Goal: Transaction & Acquisition: Purchase product/service

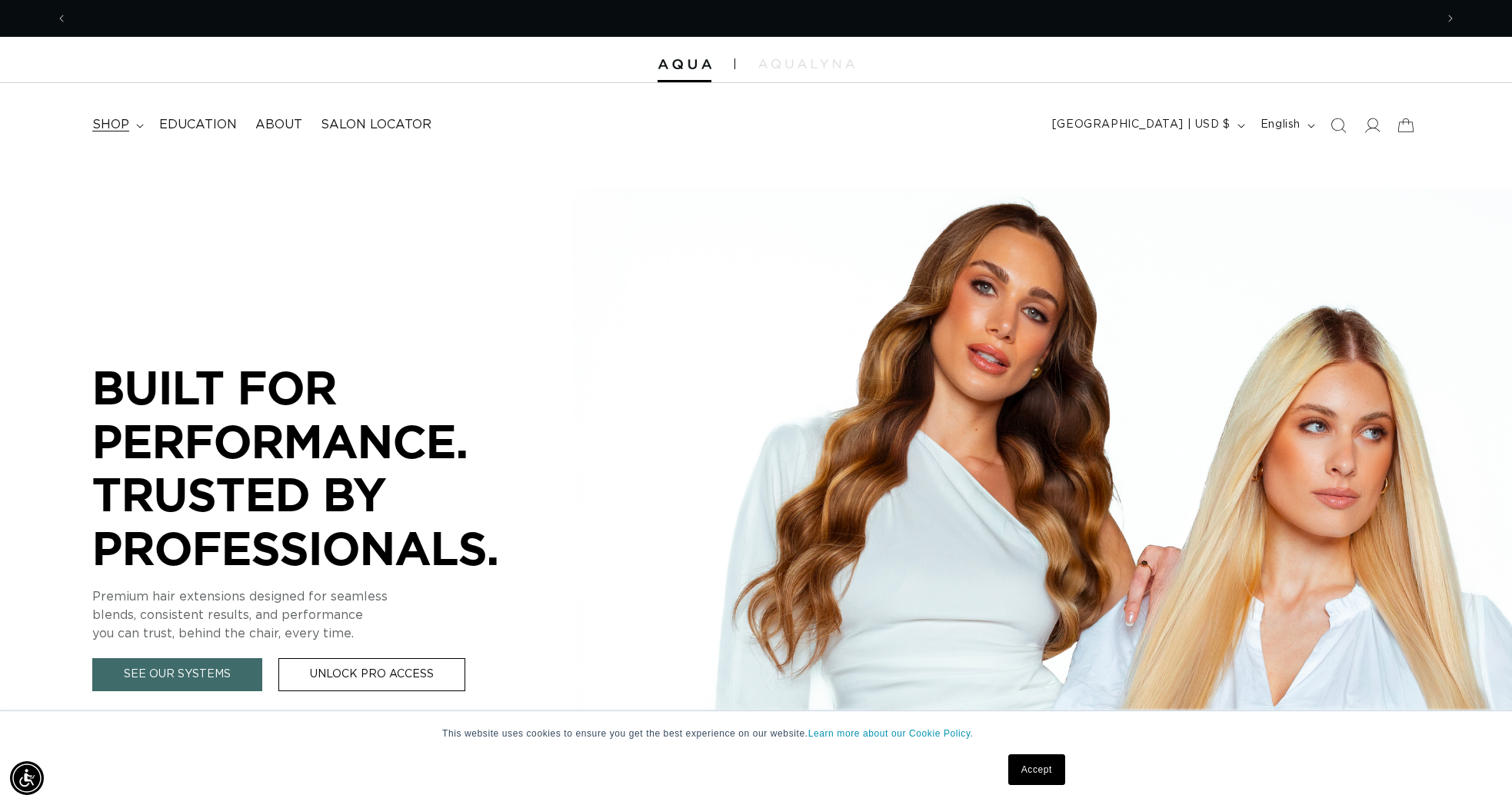
scroll to position [0, 1367]
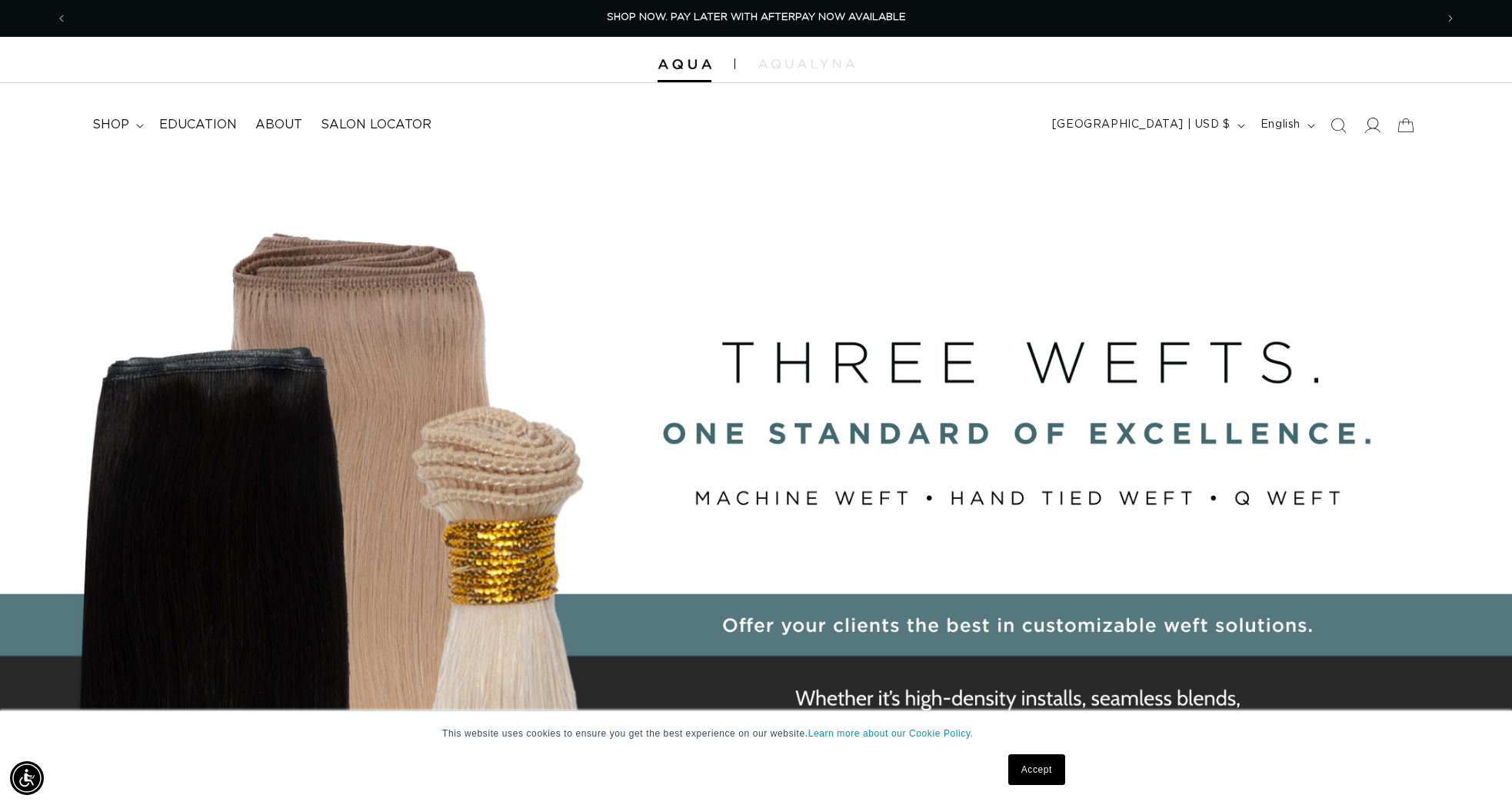
click at [1371, 121] on icon at bounding box center [1372, 125] width 16 height 16
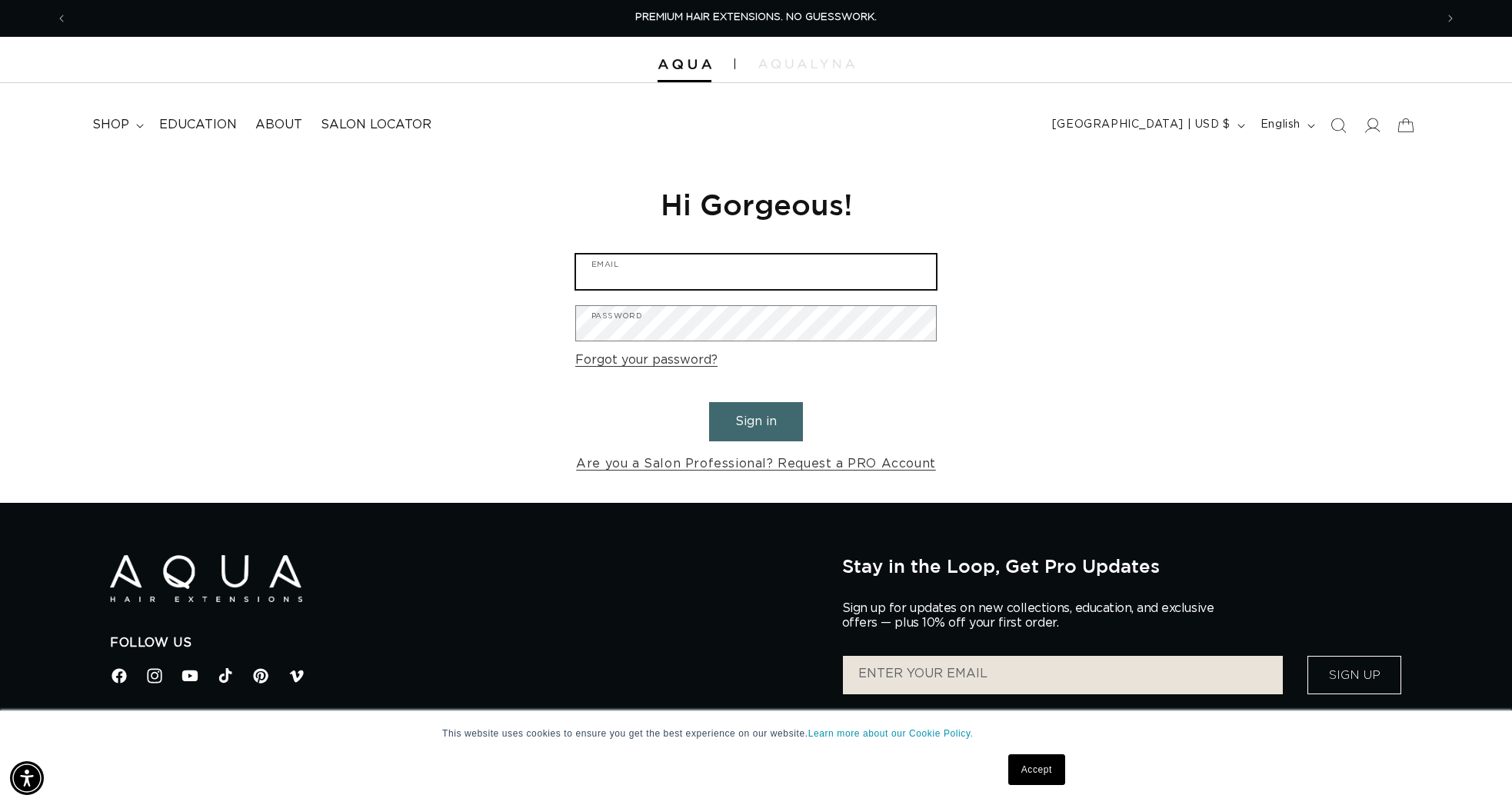
type input "marsonahoran@gmail.com"
click at [744, 428] on button "Sign in" at bounding box center [756, 421] width 94 height 39
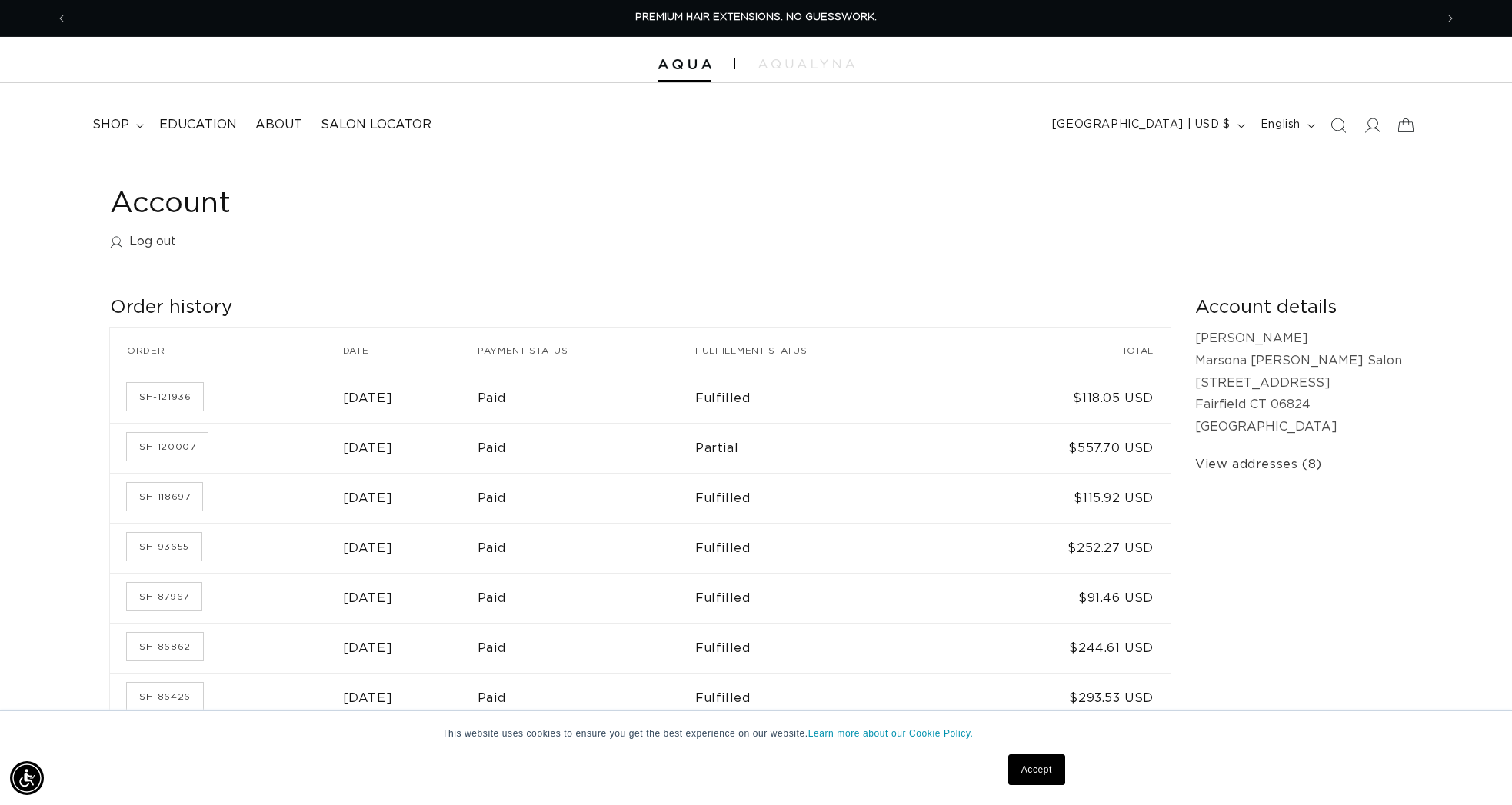
click at [131, 124] on summary "shop" at bounding box center [116, 125] width 67 height 35
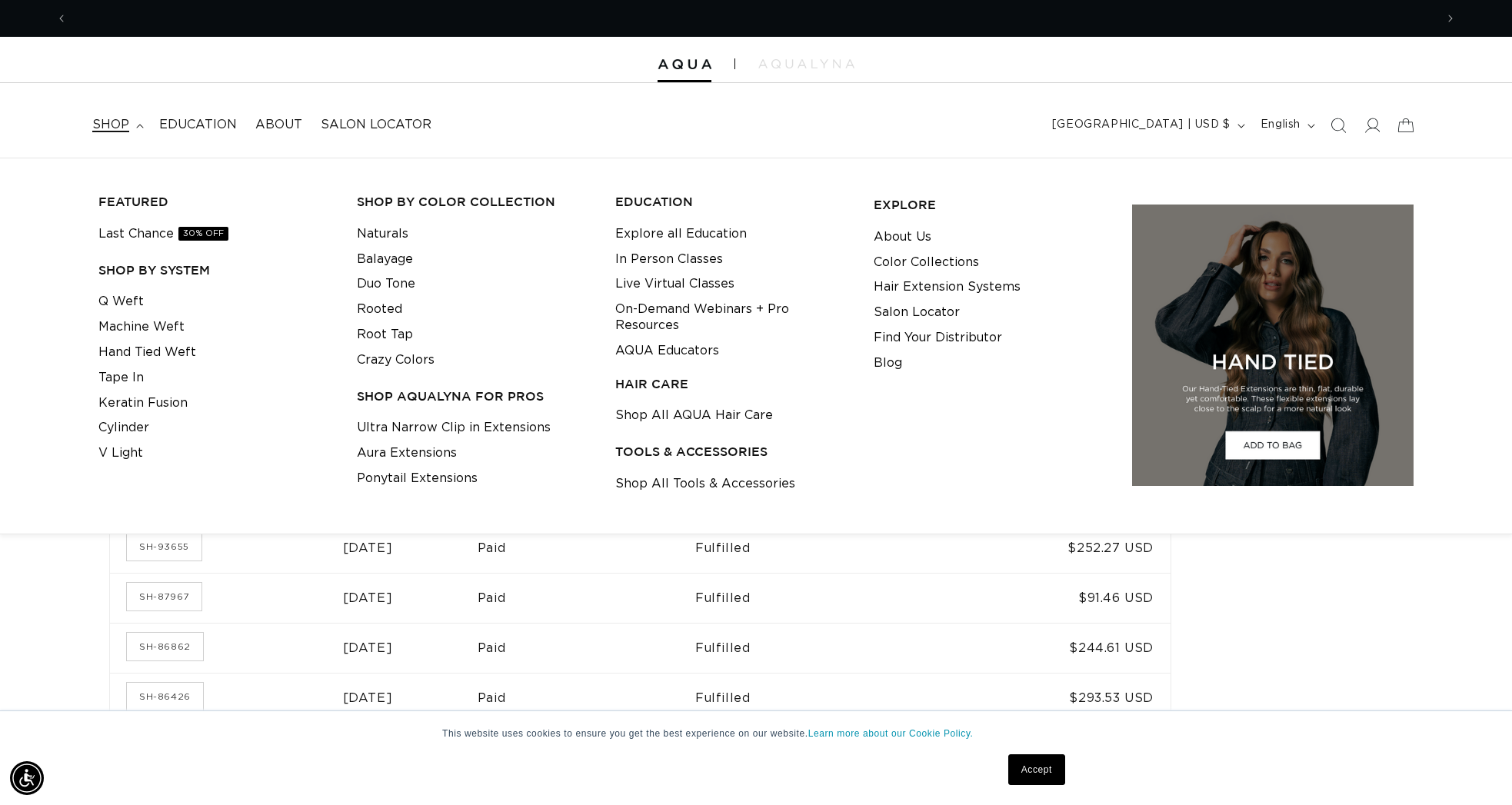
scroll to position [0, 2735]
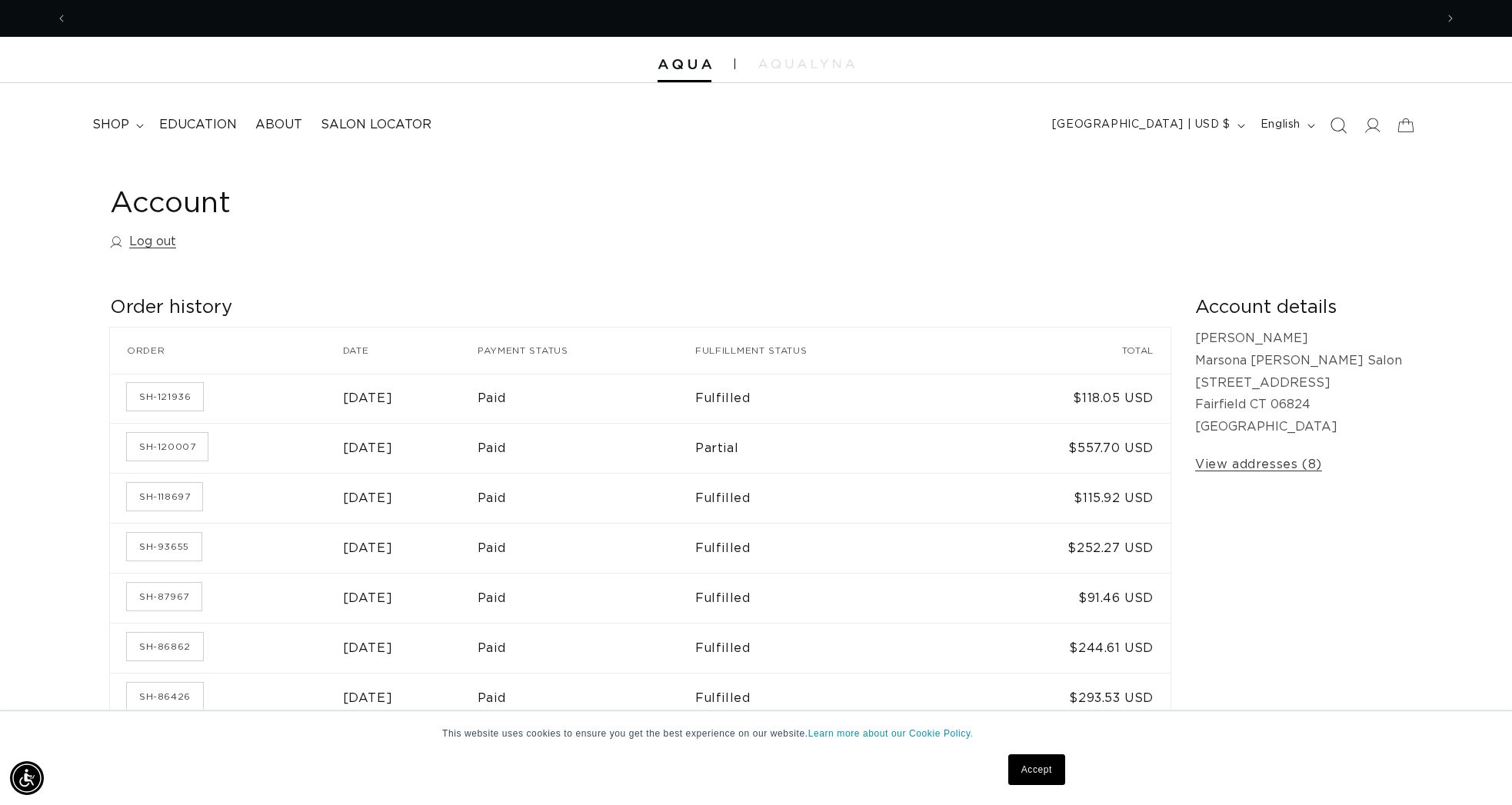
click at [1346, 128] on icon "Search" at bounding box center [1338, 125] width 16 height 16
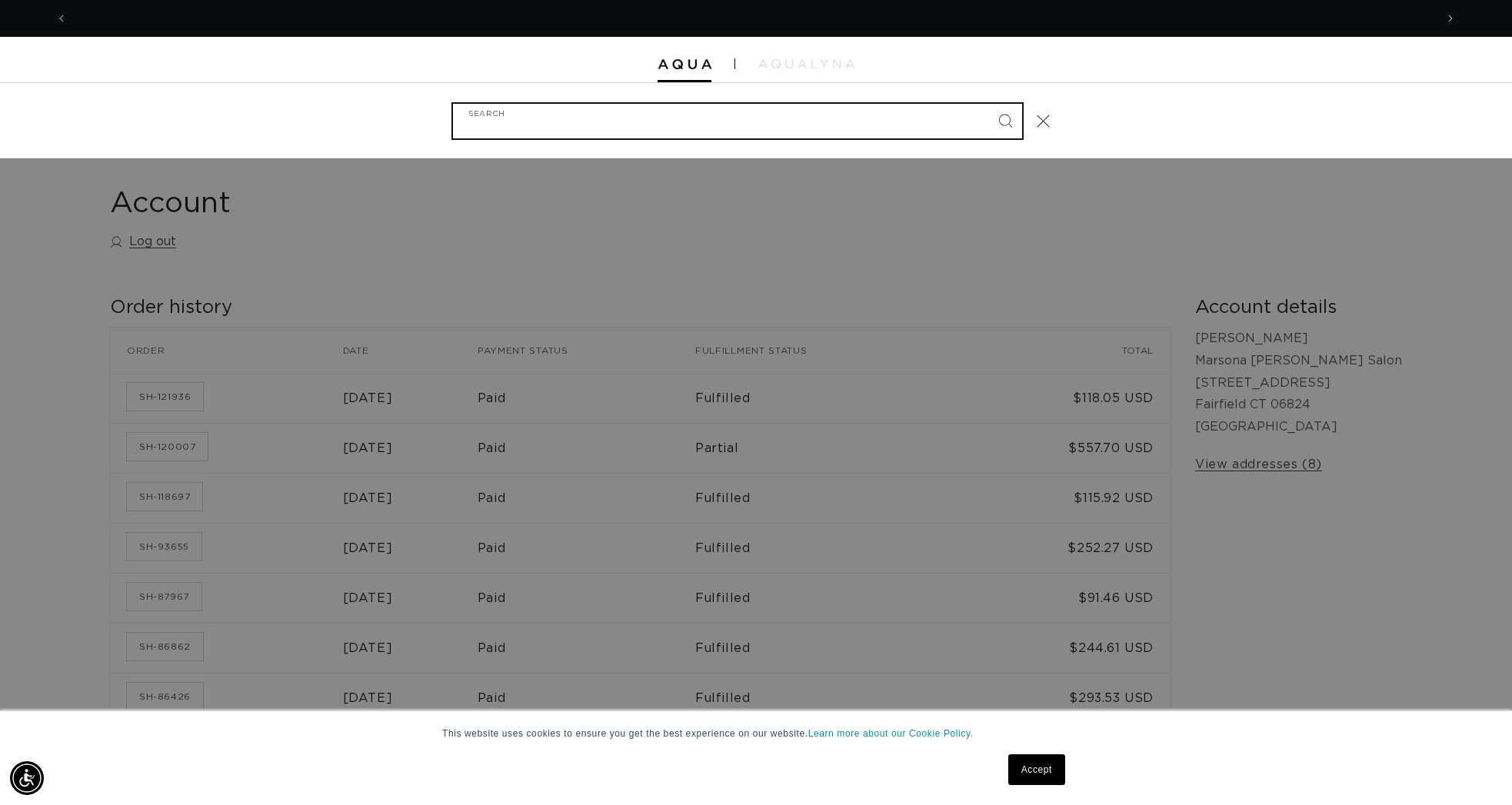
scroll to position [0, 0]
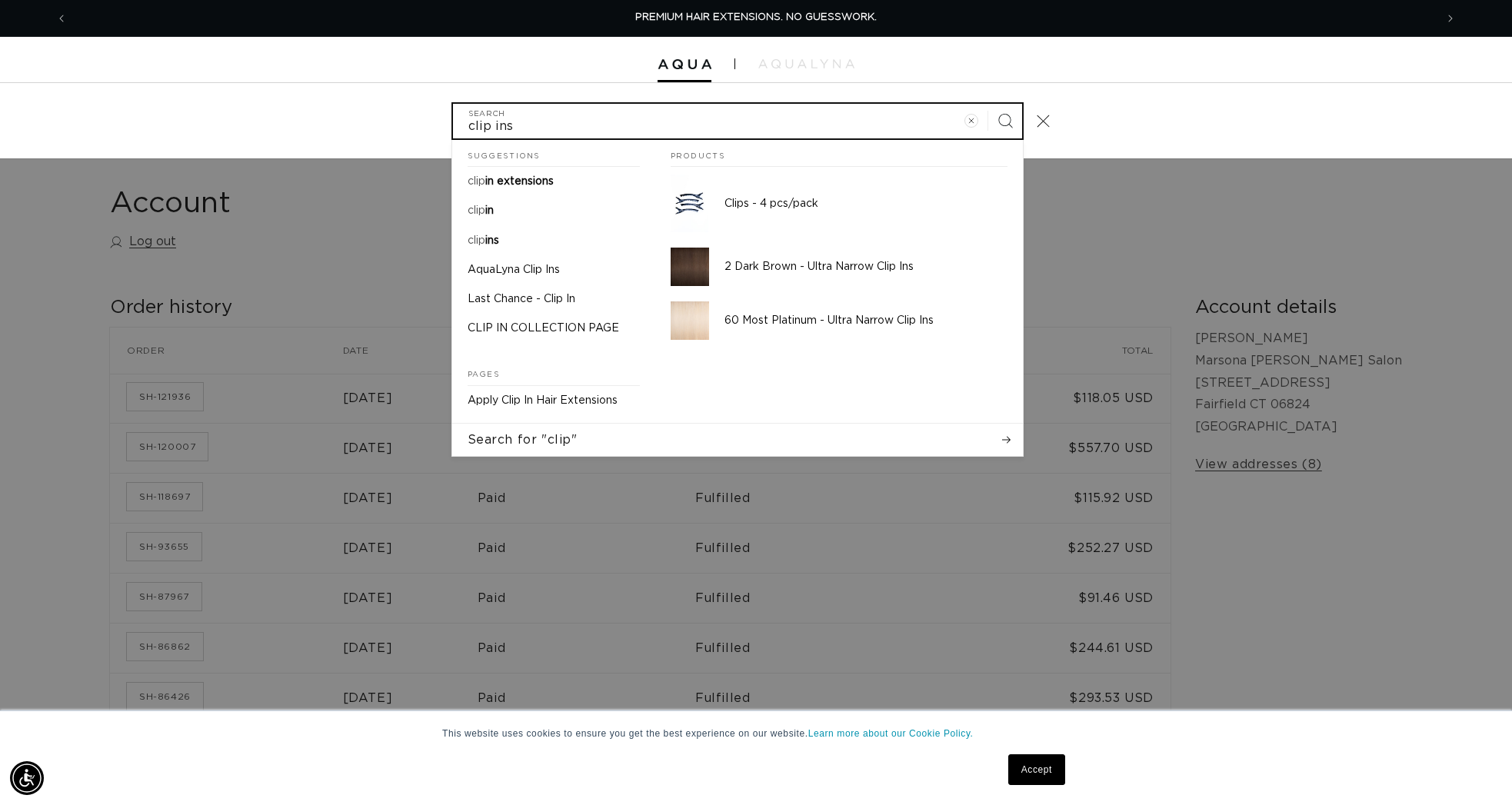
type input "clip ins"
click at [989, 104] on button "Search" at bounding box center [1006, 121] width 34 height 34
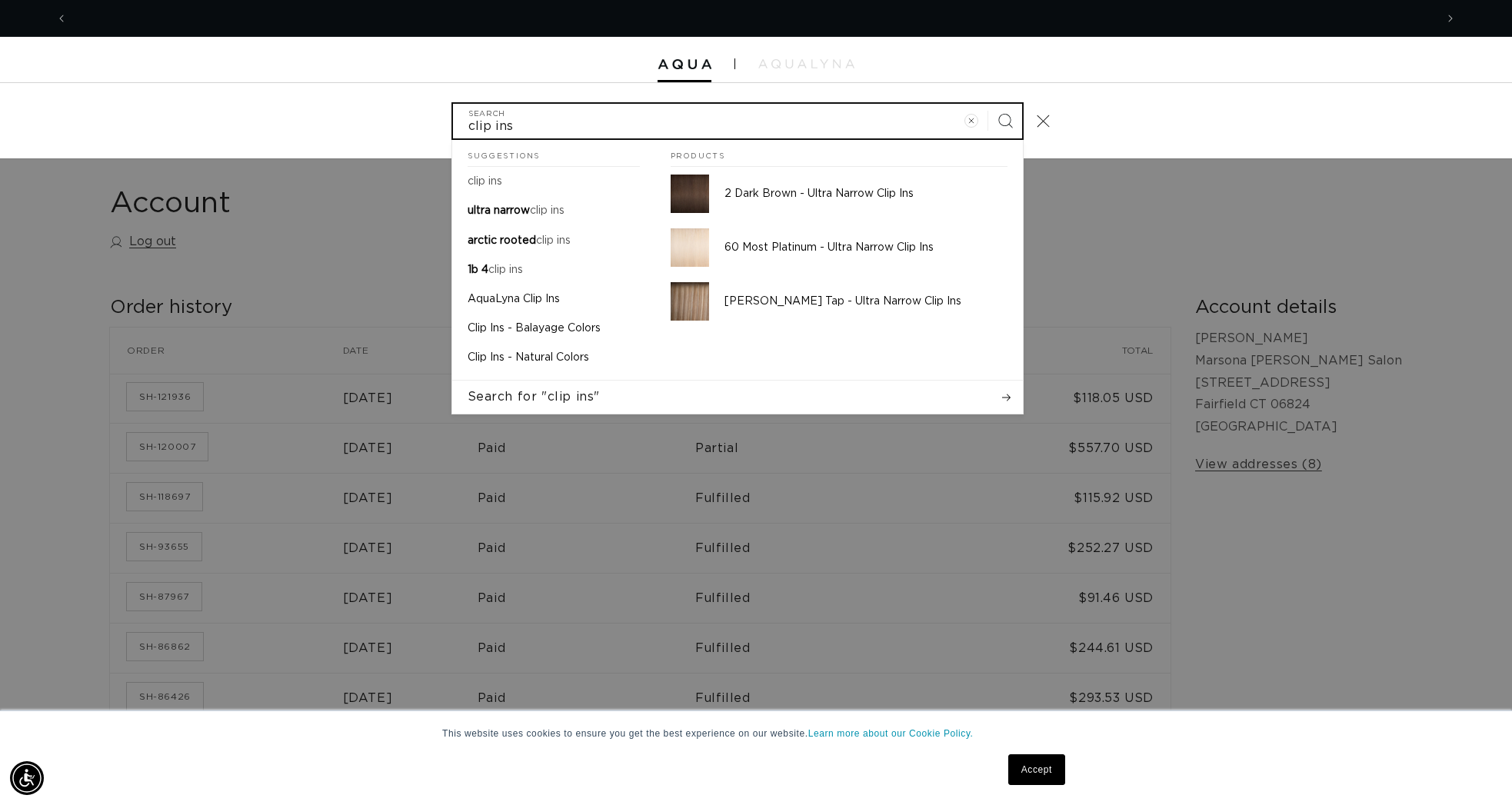
scroll to position [0, 1367]
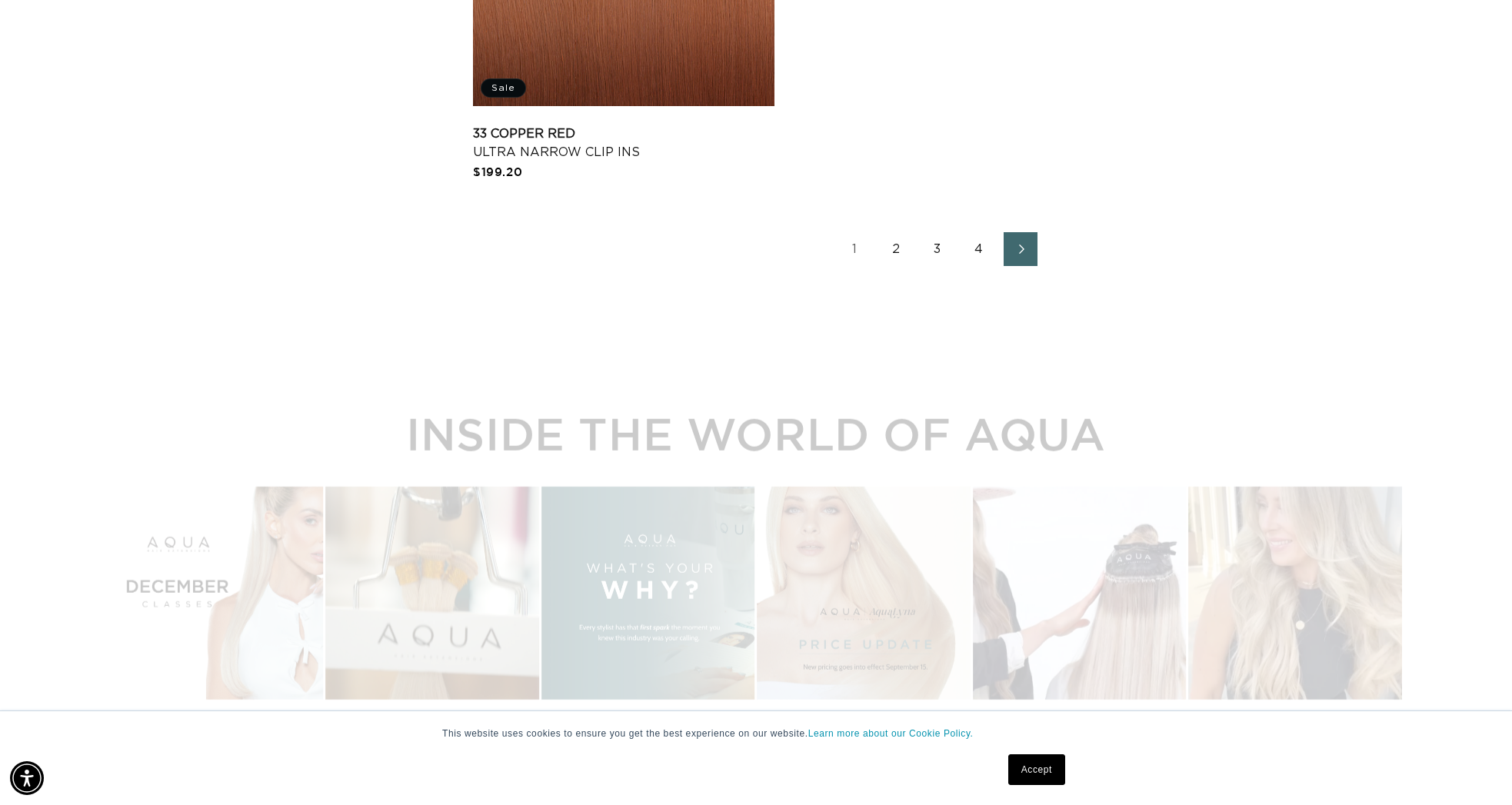
scroll to position [3558, 0]
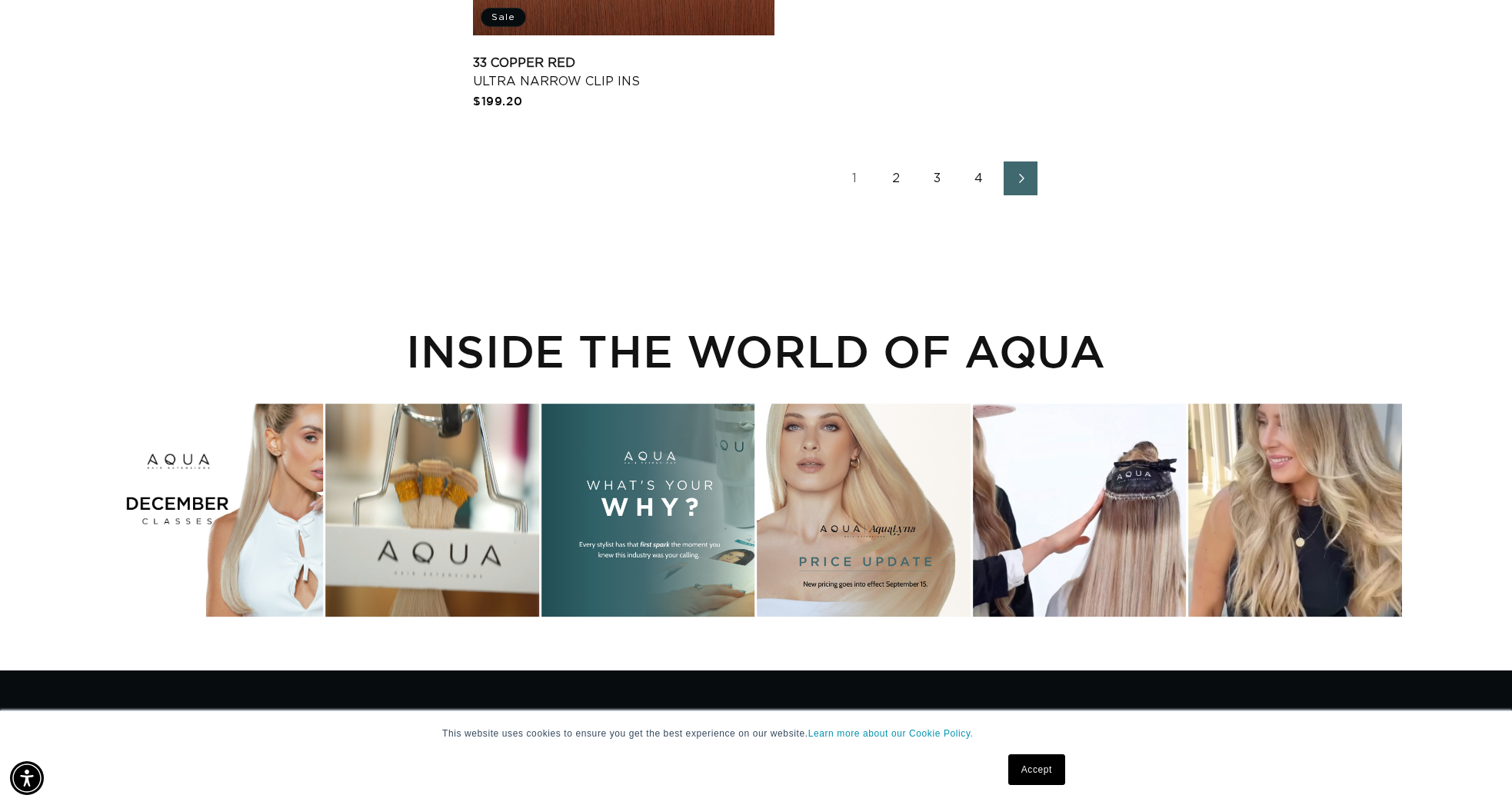
click at [945, 178] on link "3" at bounding box center [937, 178] width 34 height 34
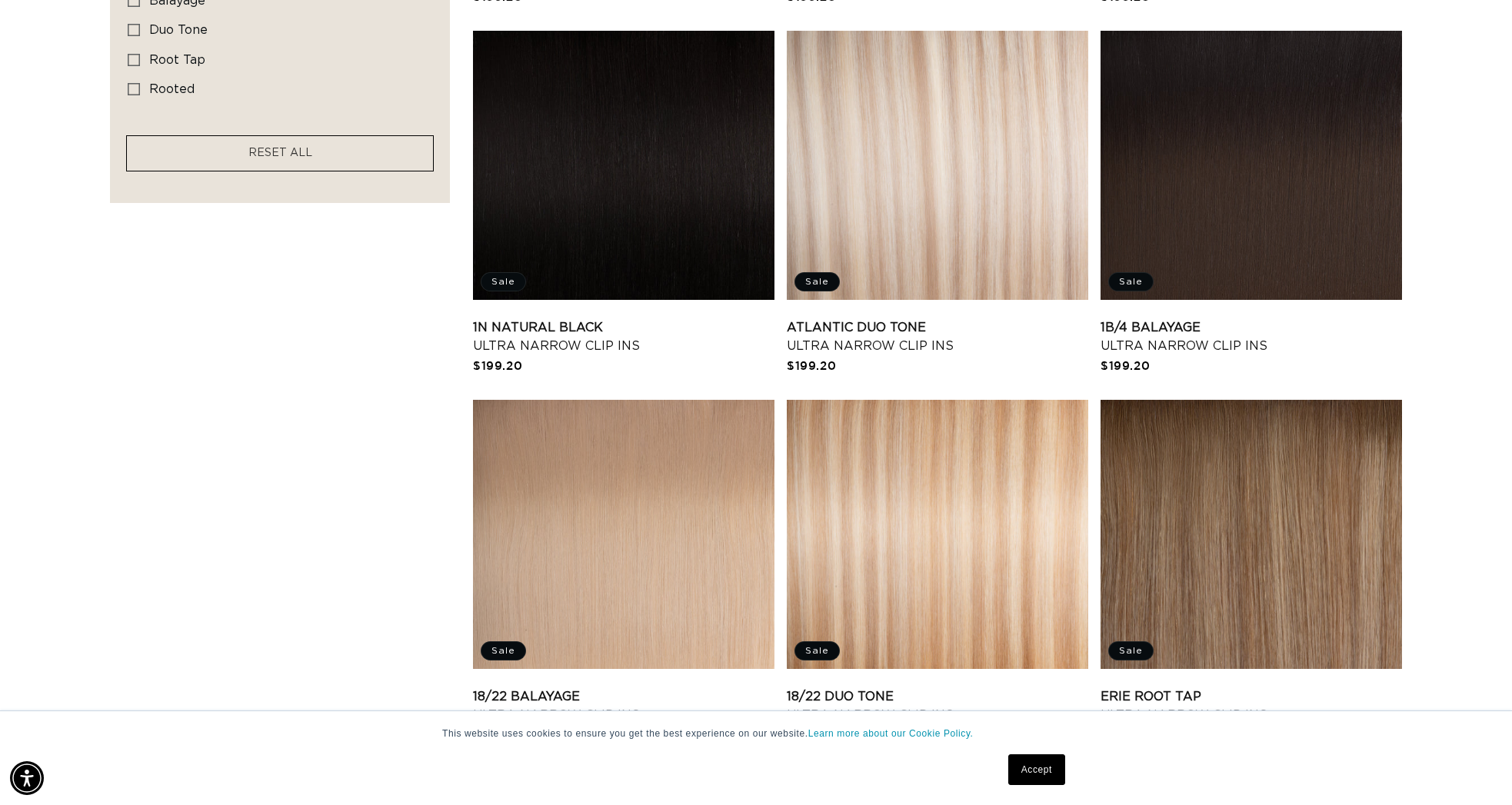
scroll to position [1425, 0]
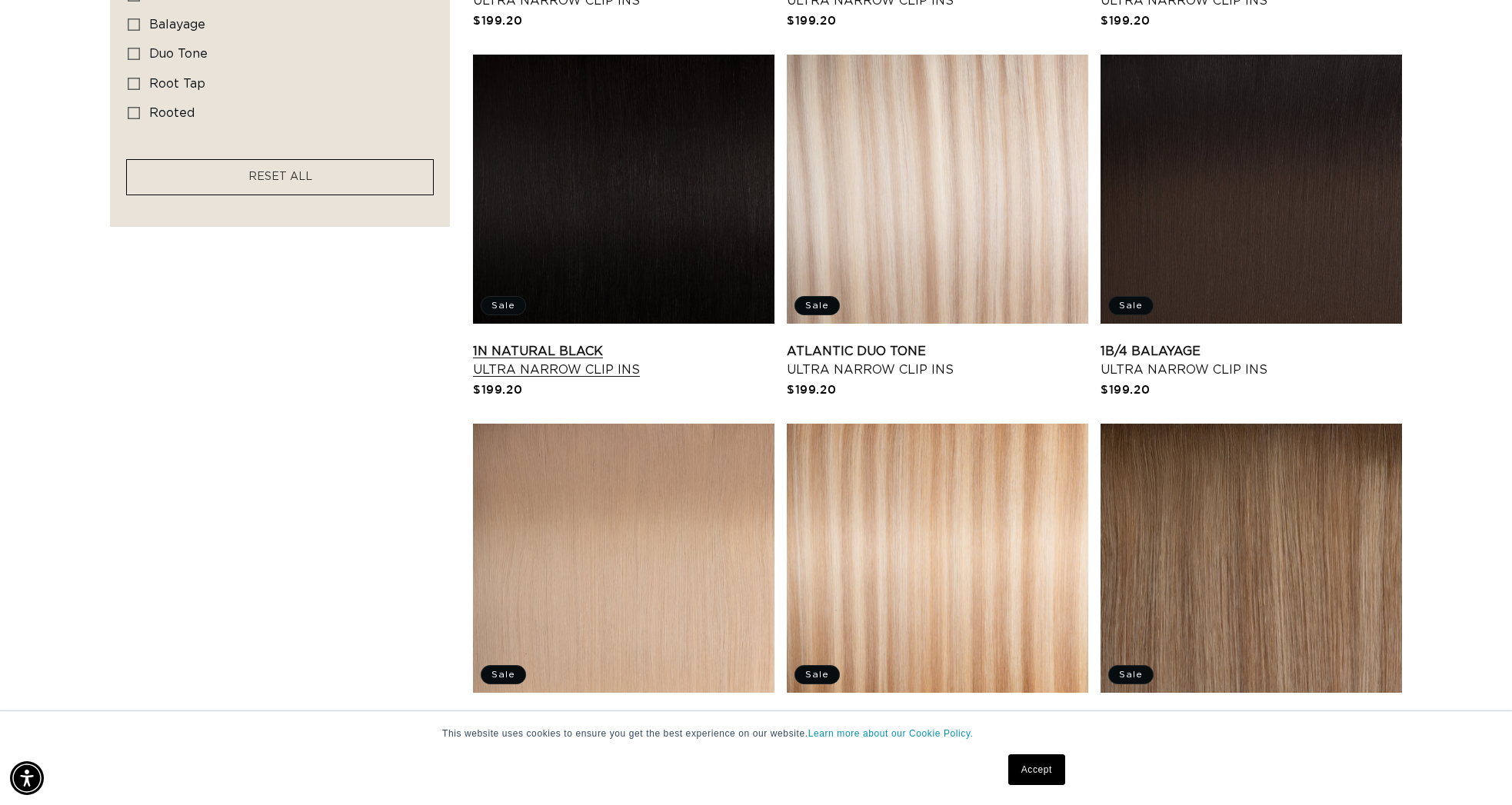
click at [656, 342] on link "1N Natural Black Ultra Narrow Clip Ins" at bounding box center [623, 361] width 301 height 37
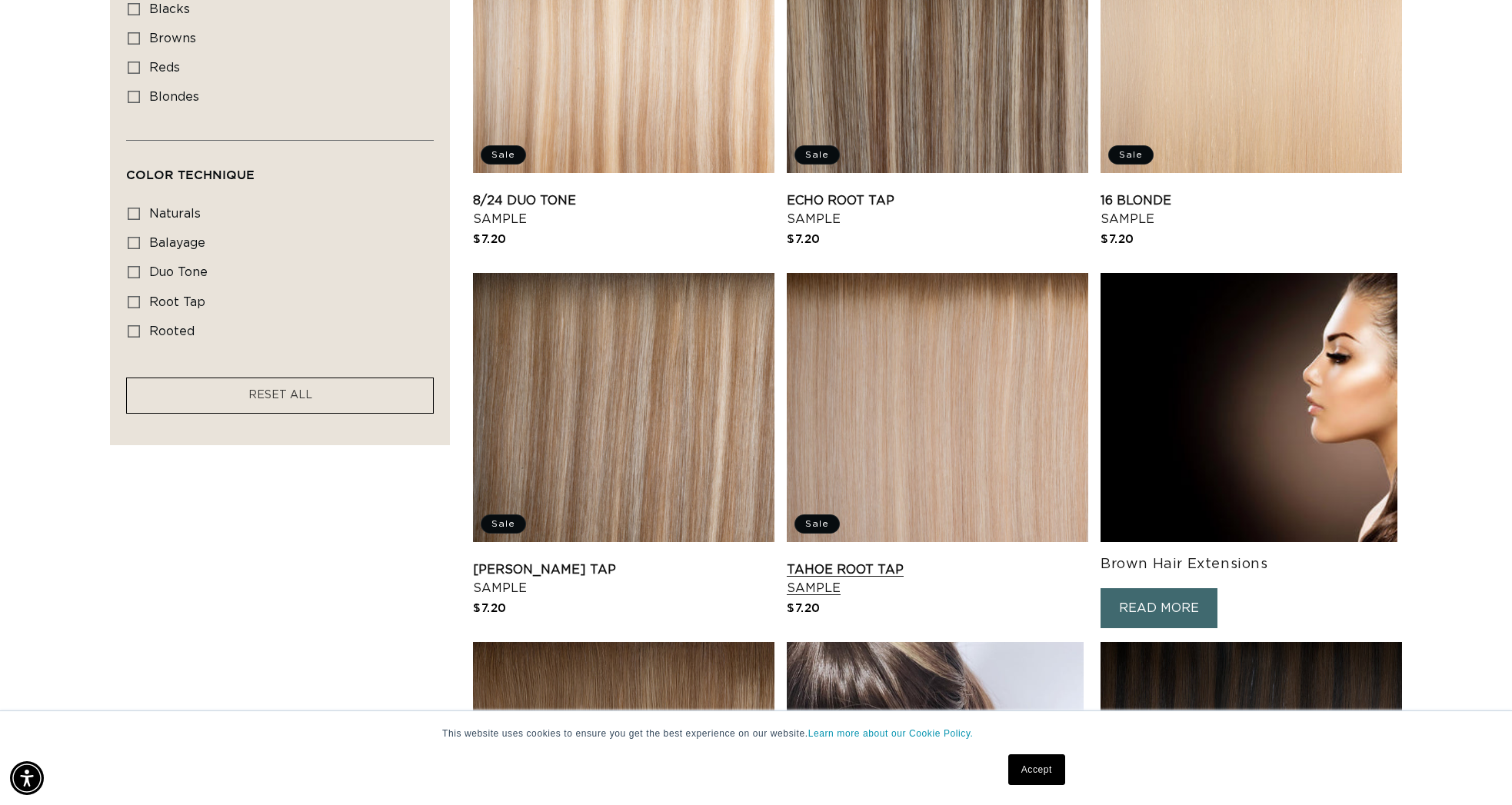
scroll to position [0, 1367]
click at [858, 561] on link "Tahoe Root Tap Sample" at bounding box center [937, 579] width 301 height 37
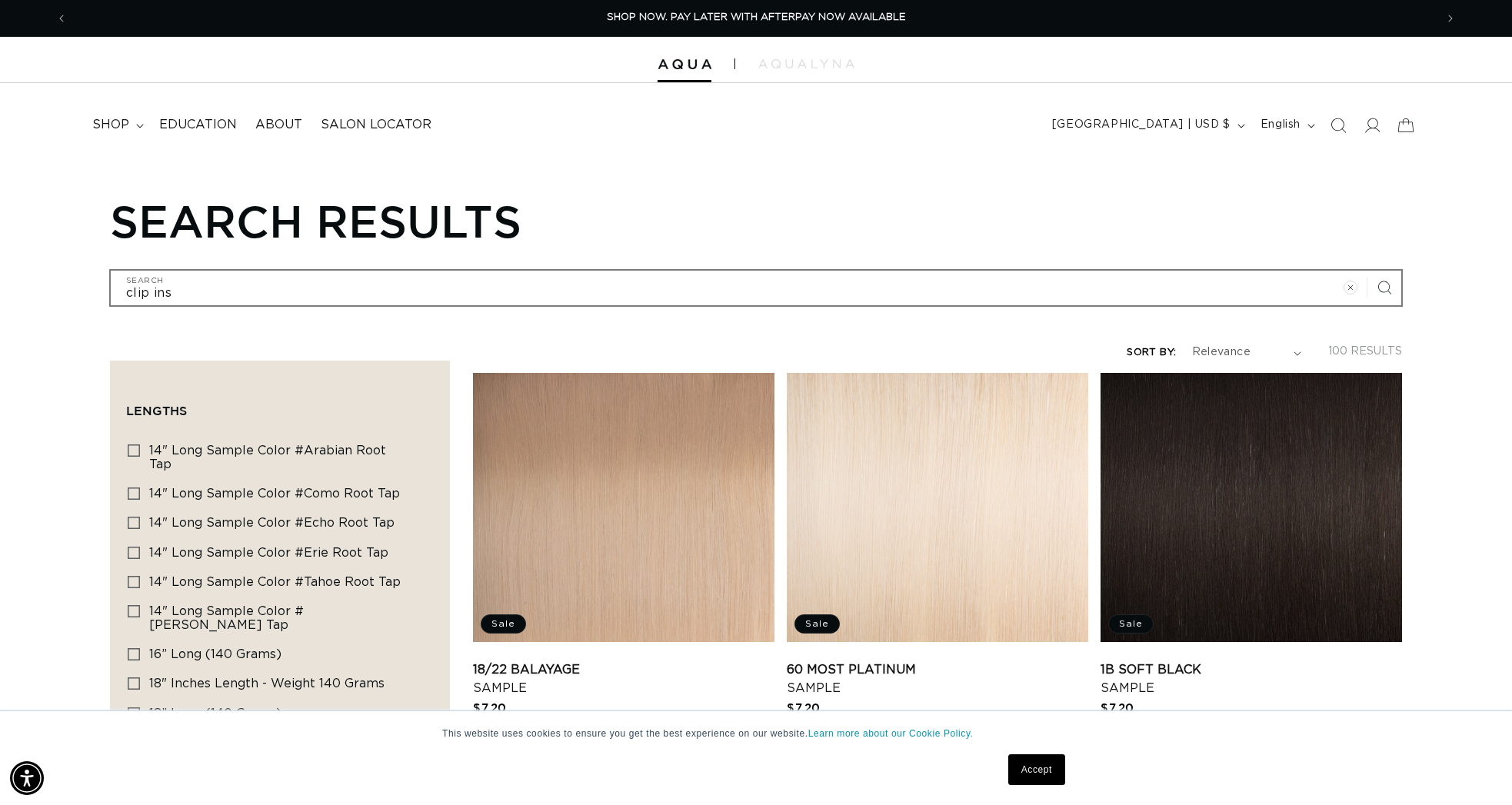
scroll to position [2, 0]
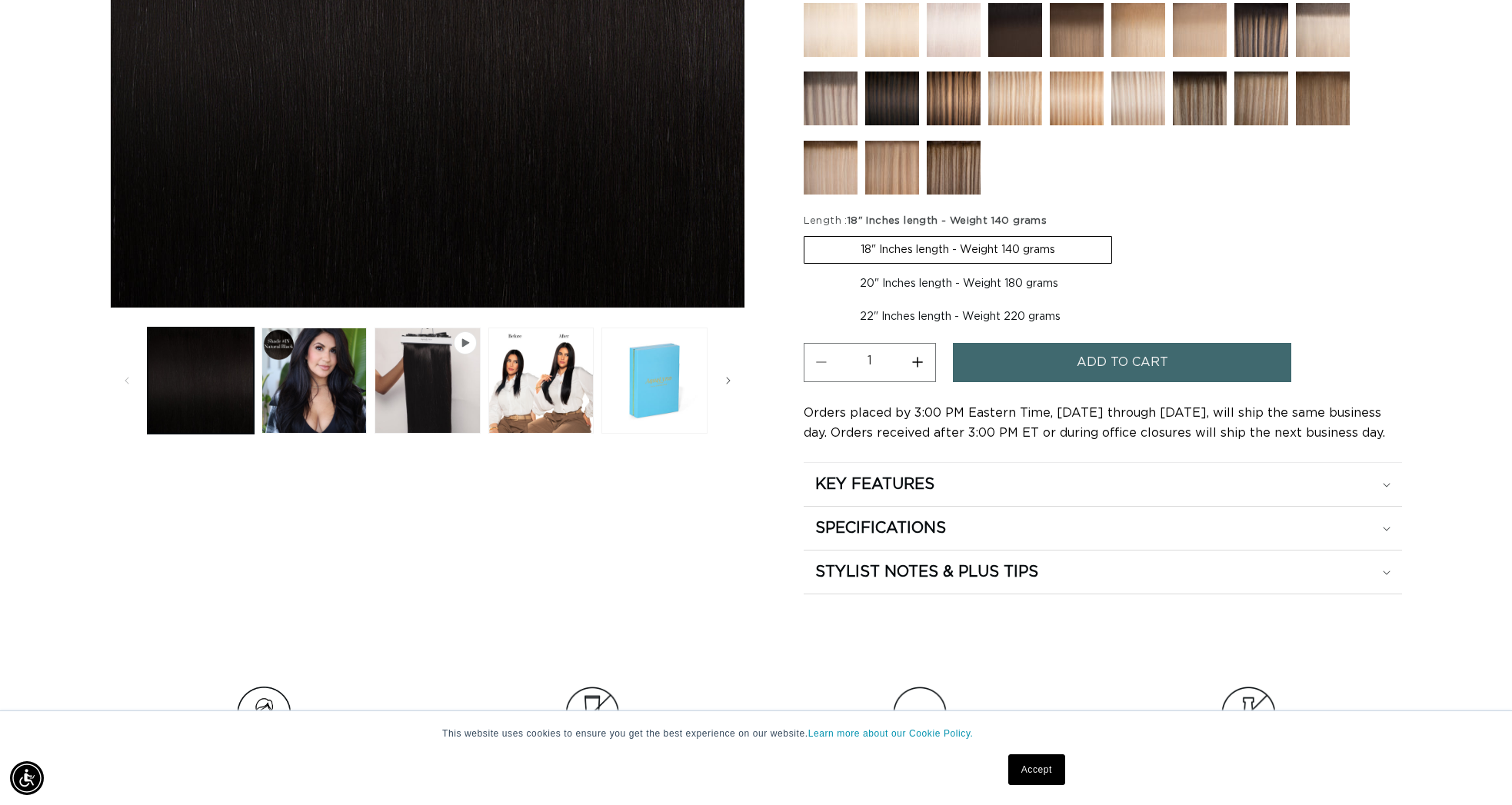
scroll to position [0, 2735]
click at [1152, 372] on span "Add to cart" at bounding box center [1123, 362] width 92 height 39
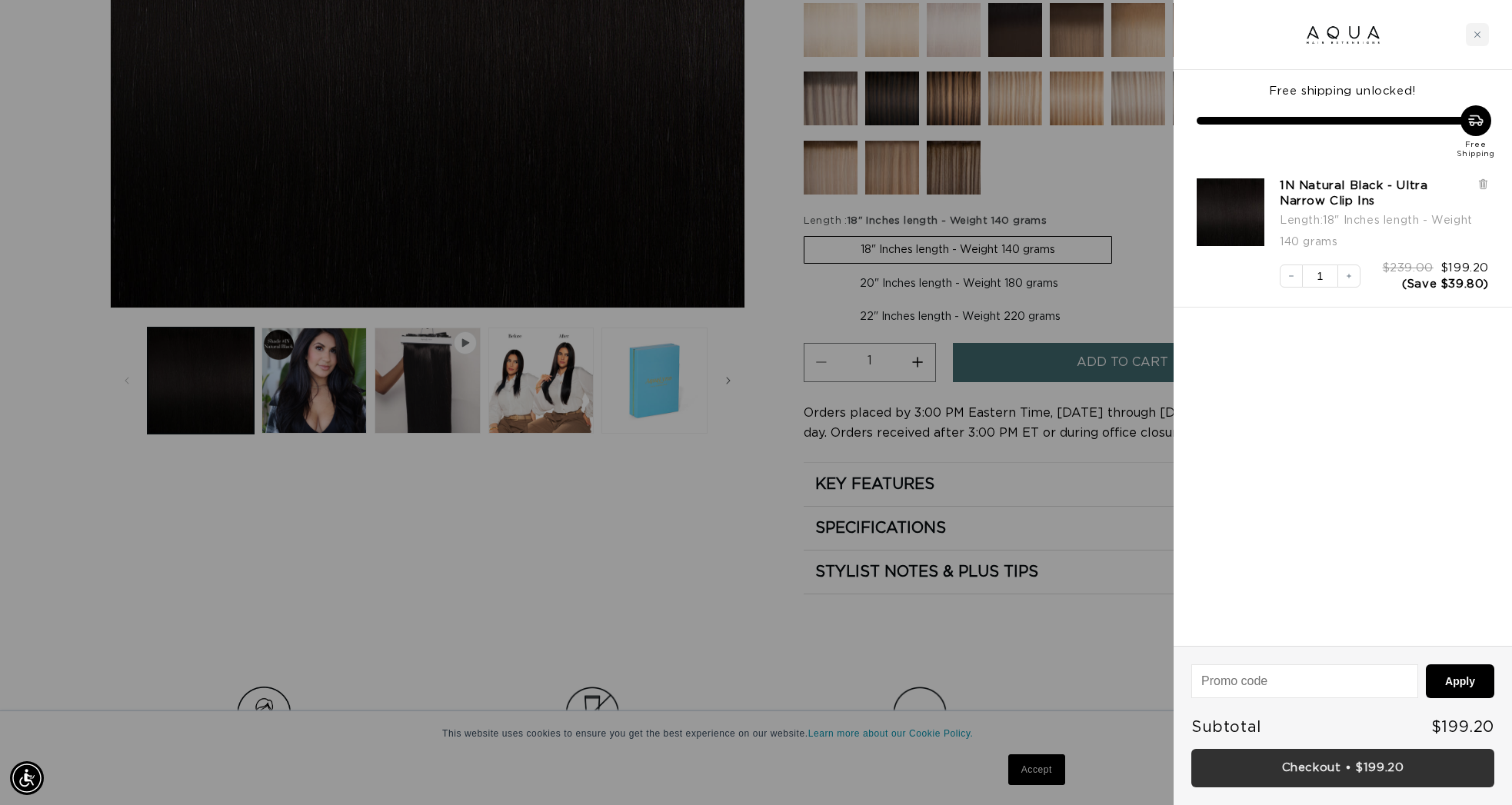
scroll to position [0, 0]
click at [1371, 774] on link "Checkout • $199.20" at bounding box center [1342, 768] width 303 height 39
